Goal: Information Seeking & Learning: Understand process/instructions

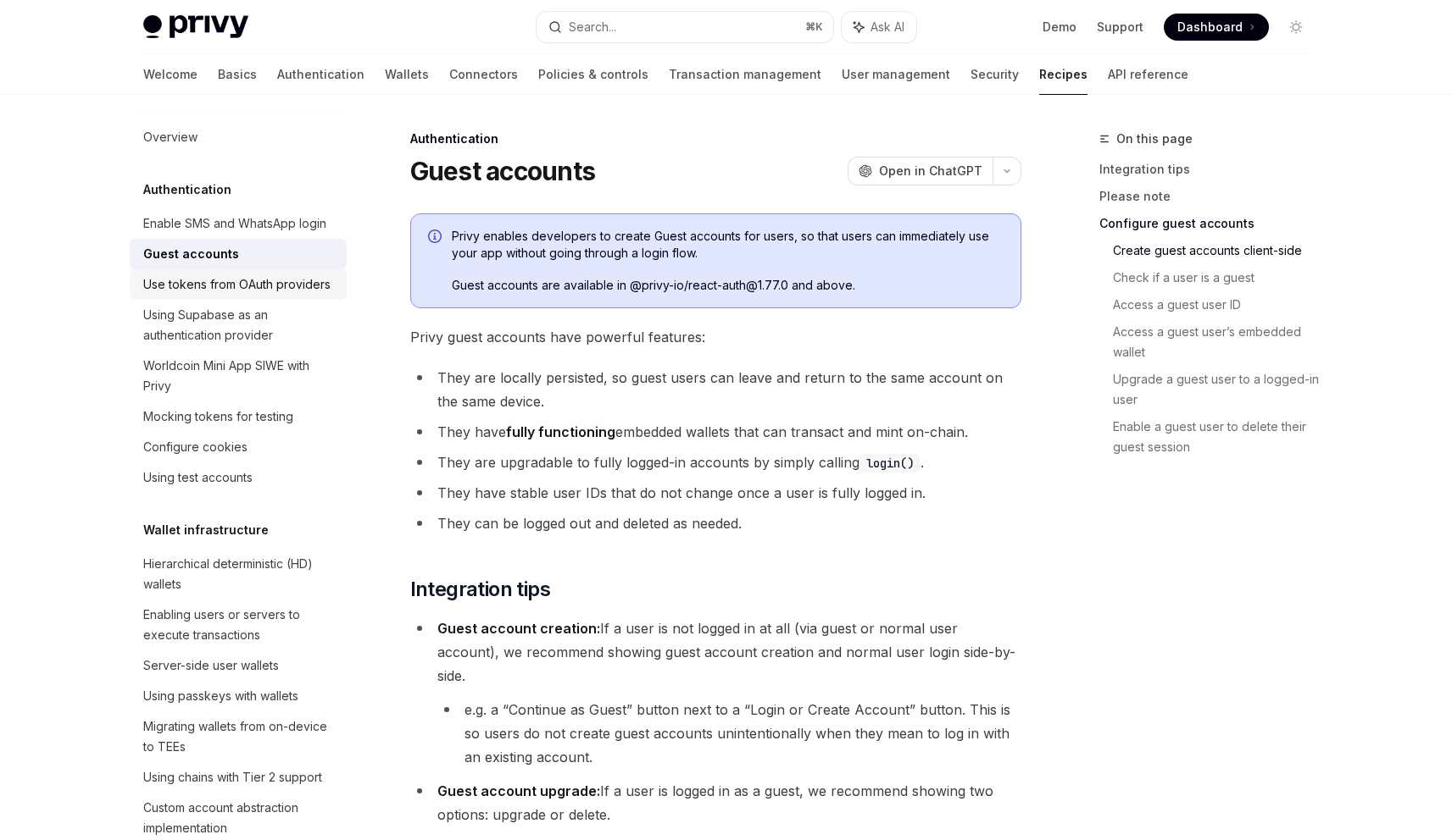
scroll to position [1480, 0]
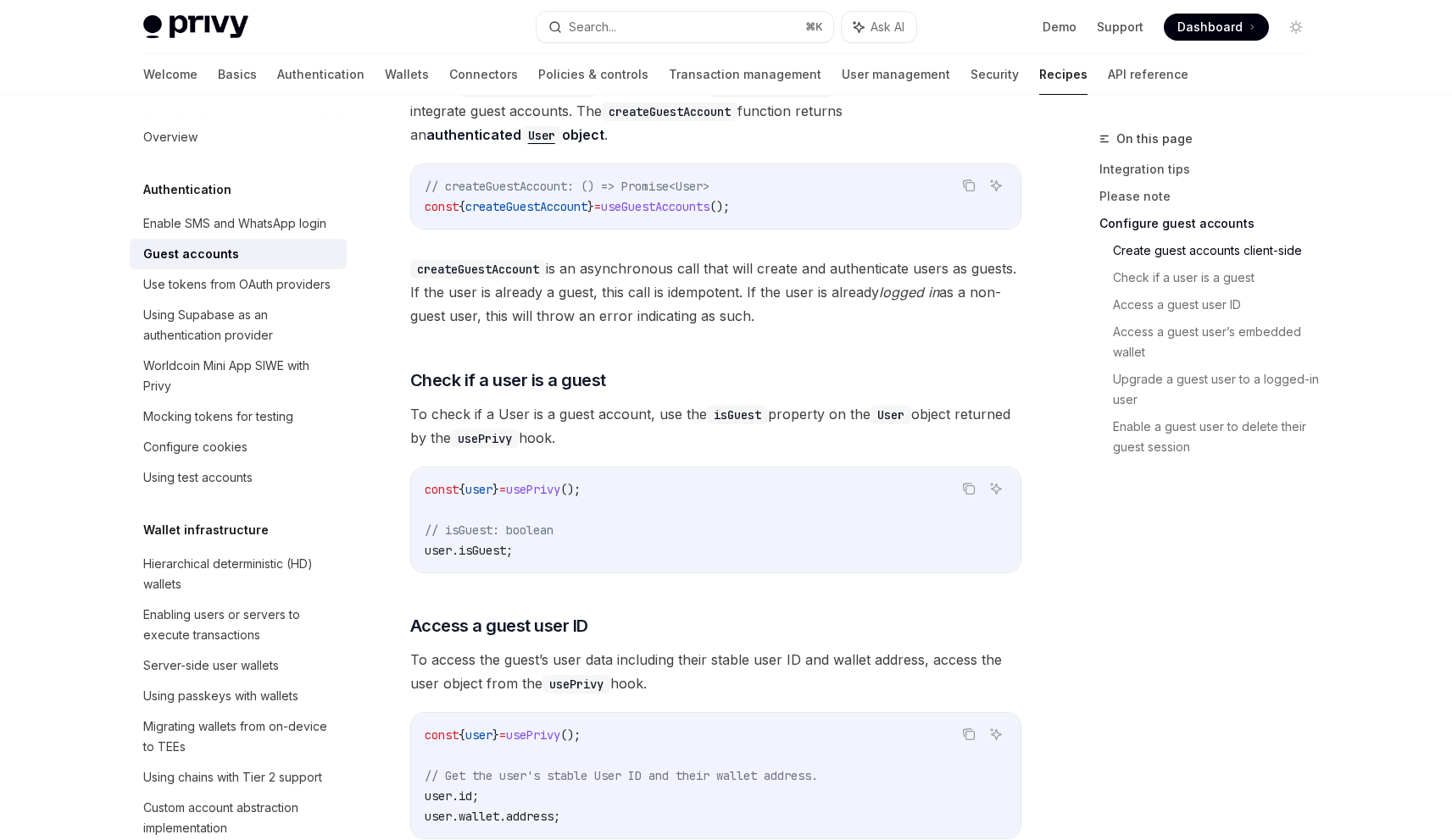
click at [707, 505] on code "const { user } = usePrivy (); // isGuest: boolean user . isGuest ;" at bounding box center [716, 520] width 583 height 81
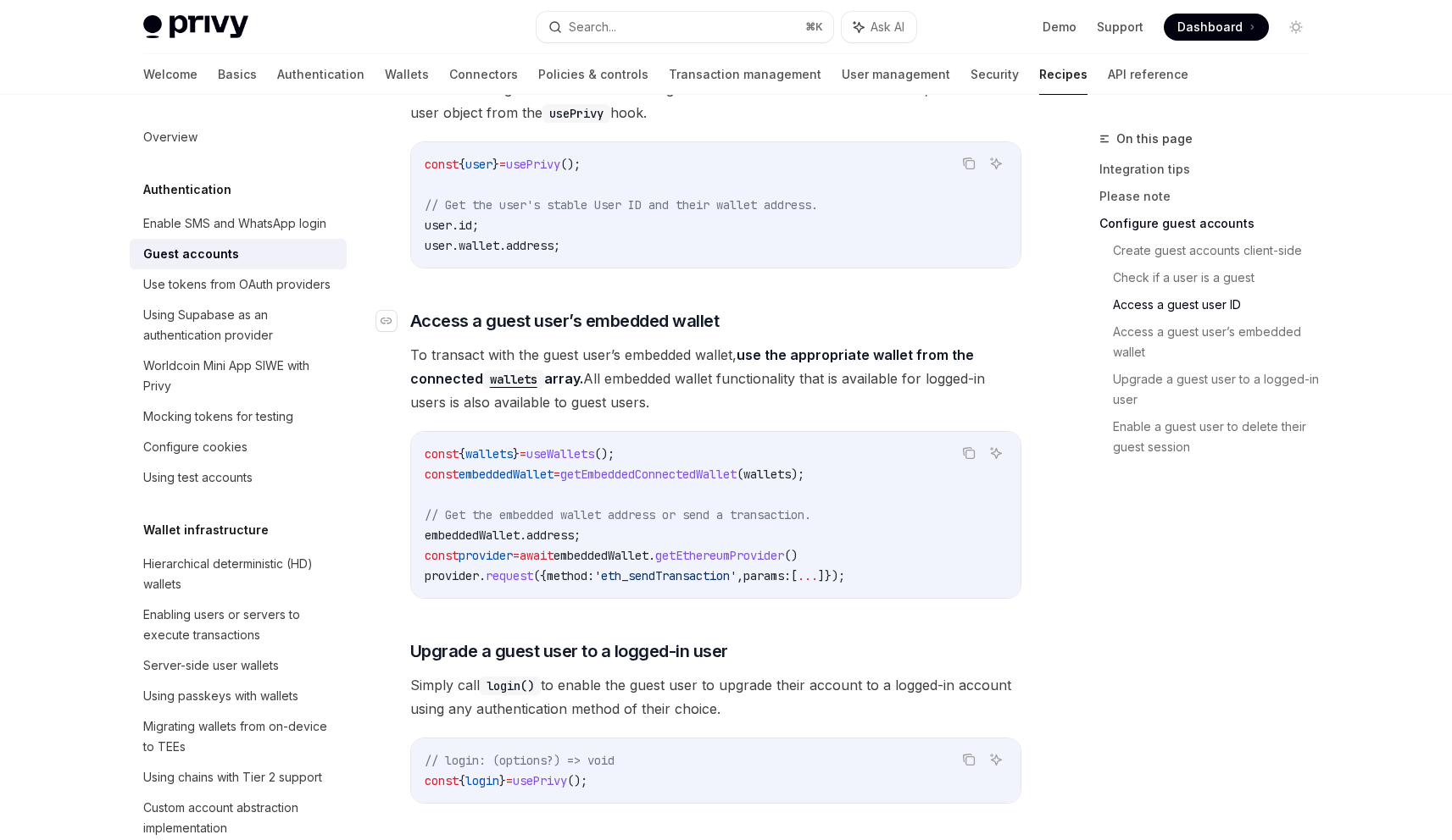
scroll to position [2063, 0]
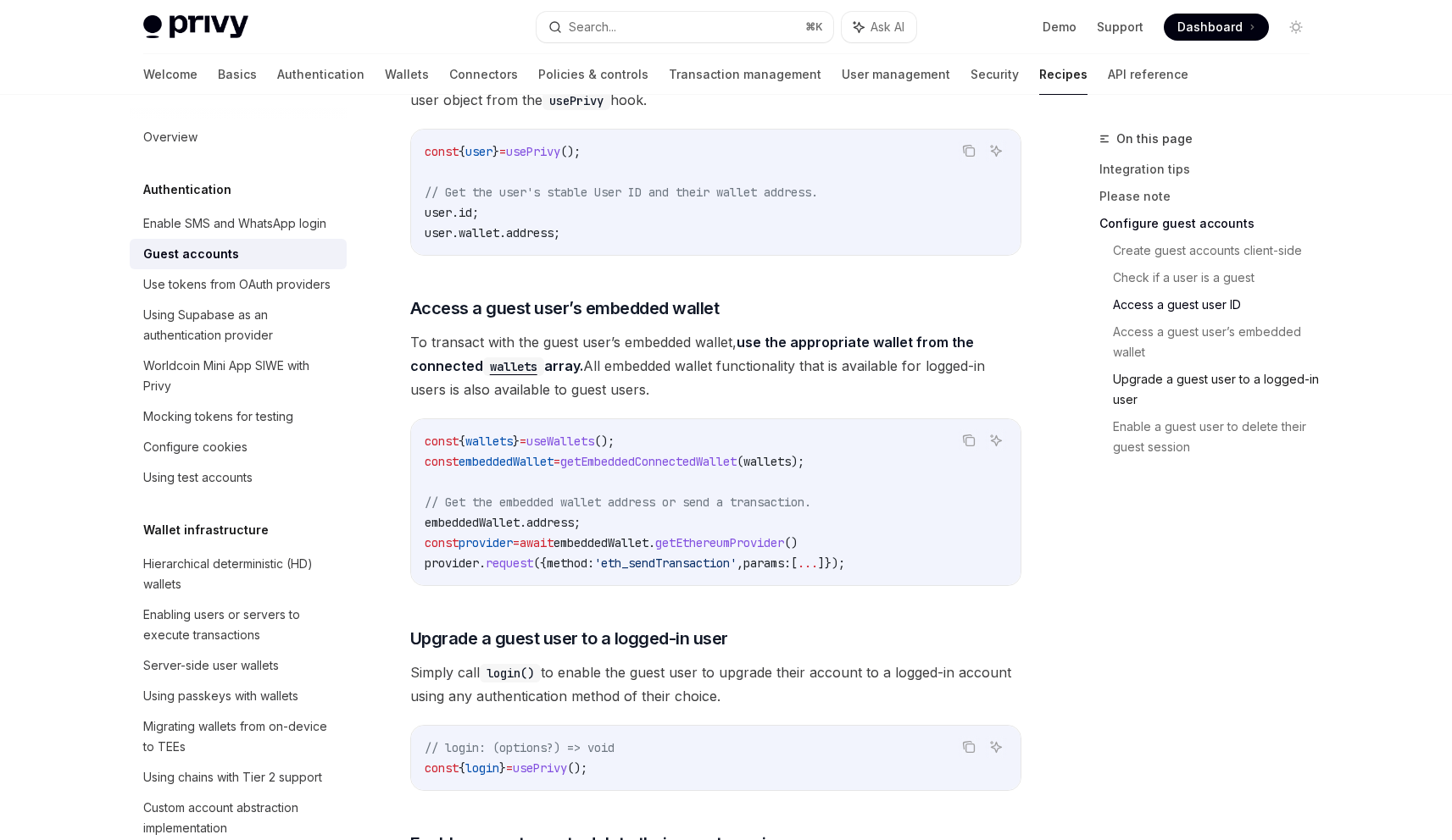
click at [1181, 373] on link "Upgrade a guest user to a logged-in user" at bounding box center [1218, 390] width 210 height 47
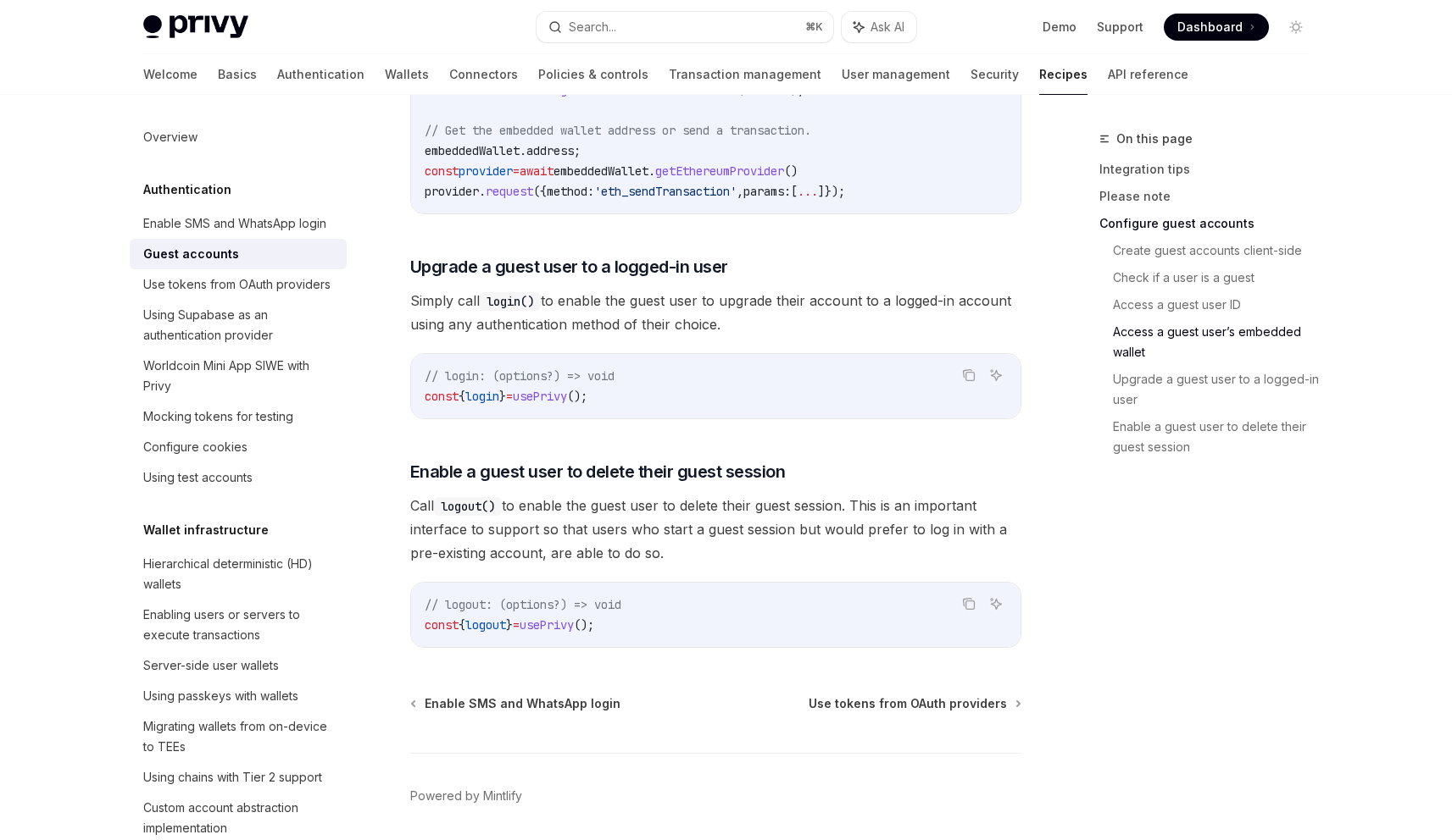
scroll to position [2447, 0]
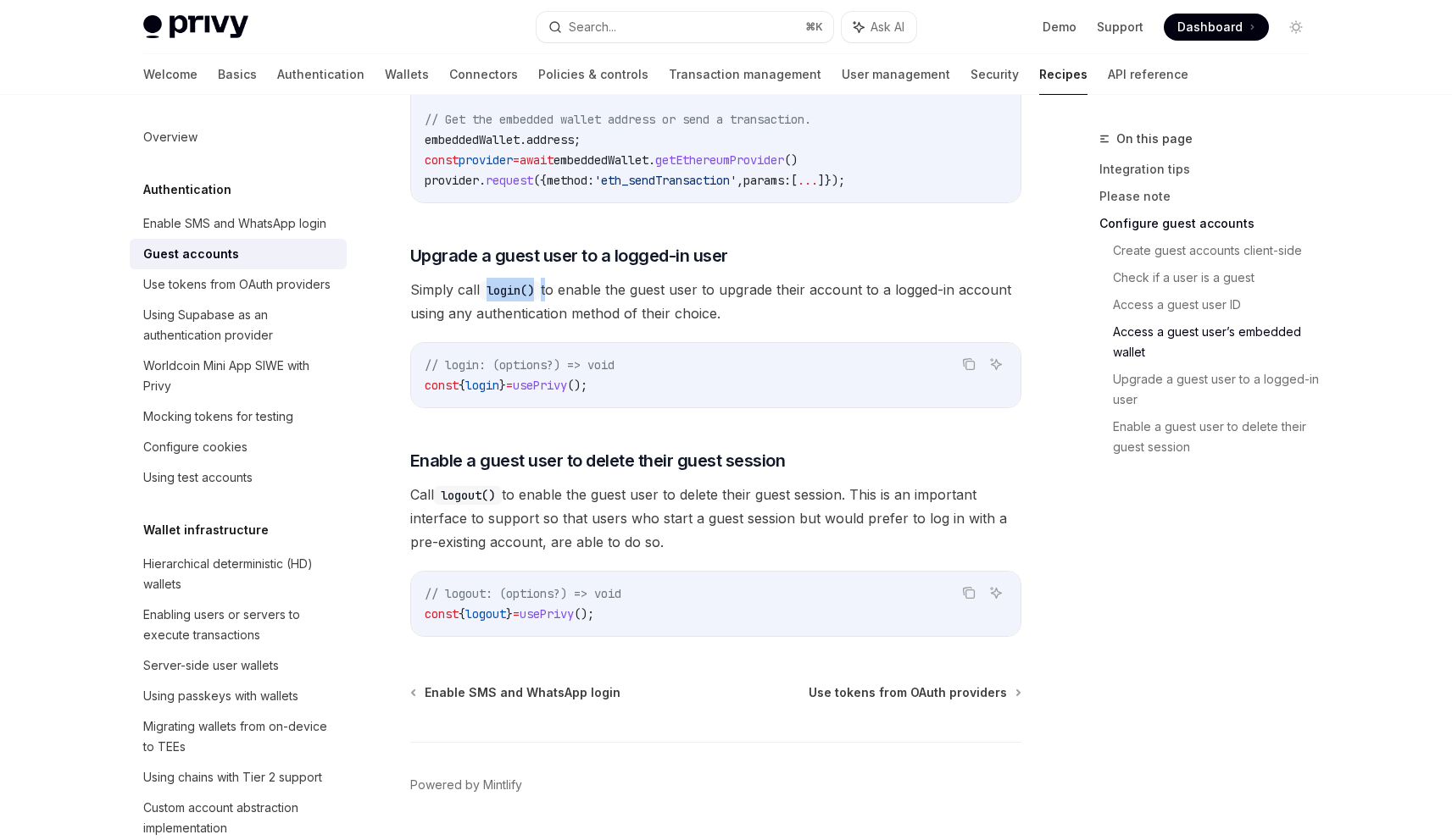
drag, startPoint x: 488, startPoint y: 241, endPoint x: 549, endPoint y: 241, distance: 61.0
click at [549, 278] on span "Simply call login() to enable the guest user to upgrade their account to a logg…" at bounding box center [715, 301] width 611 height 47
drag, startPoint x: 560, startPoint y: 241, endPoint x: 741, endPoint y: 264, distance: 182.5
click at [741, 278] on span "Simply call login() to enable the guest user to upgrade their account to a logg…" at bounding box center [715, 301] width 611 height 47
click at [742, 278] on span "Simply call login() to enable the guest user to upgrade their account to a logg…" at bounding box center [715, 301] width 611 height 47
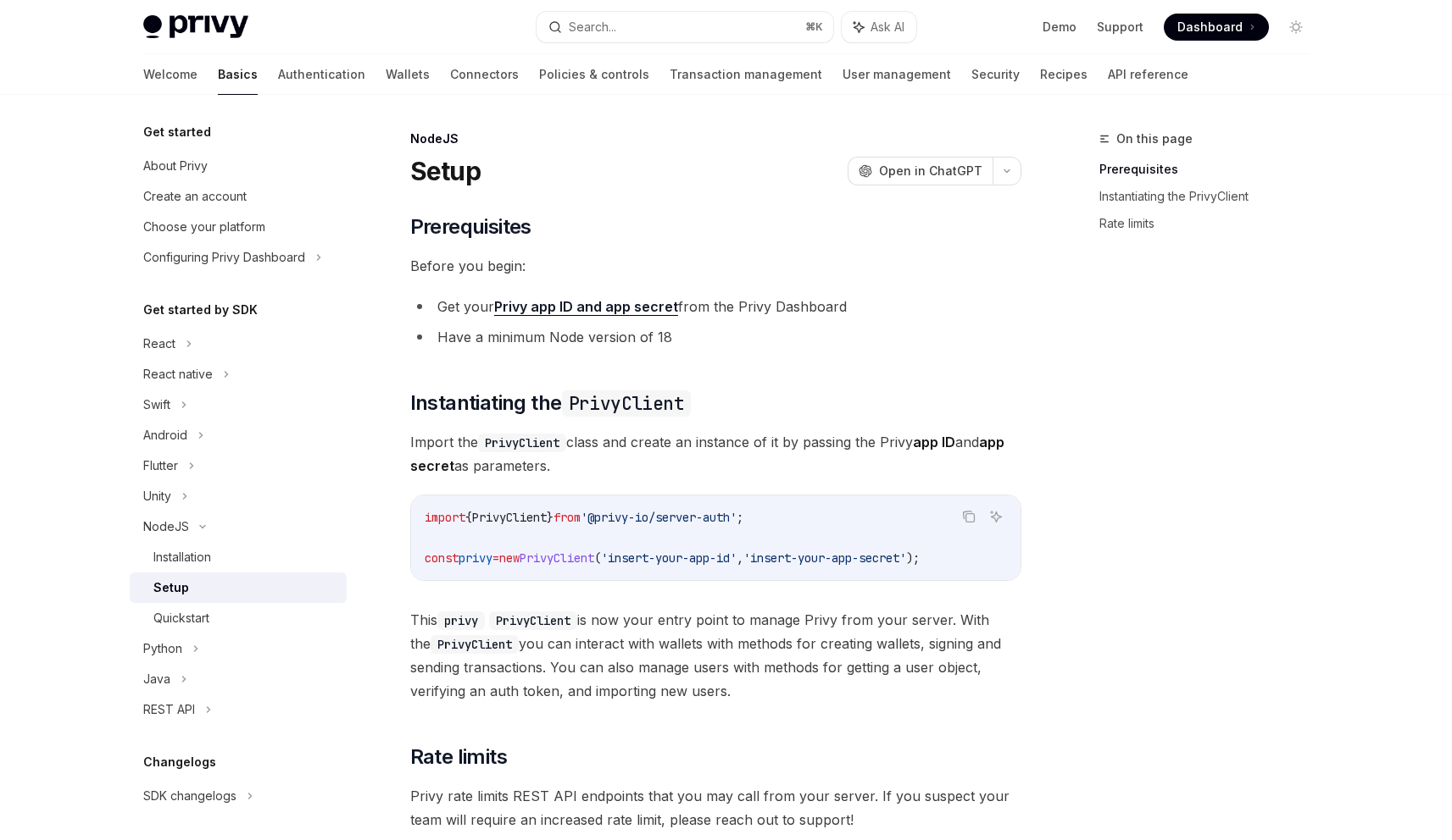
scroll to position [223, 0]
